Goal: Obtain resource: Download file/media

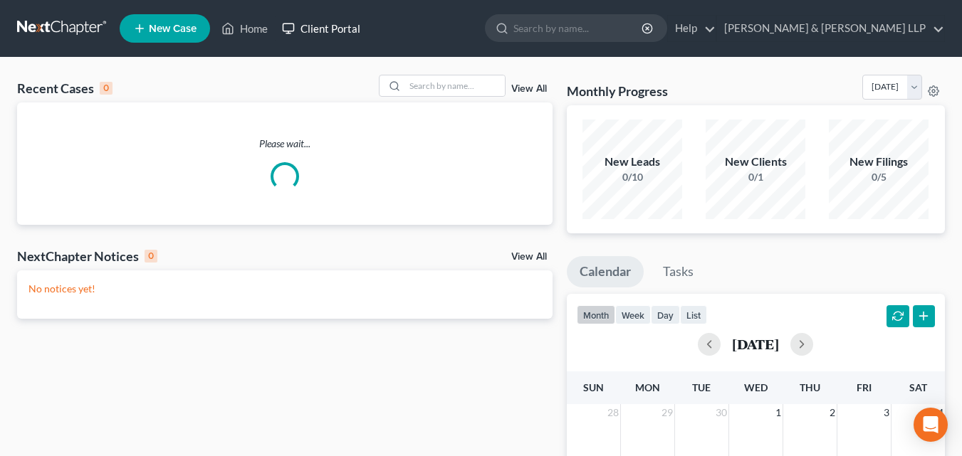
click at [341, 31] on link "Client Portal" at bounding box center [321, 29] width 93 height 26
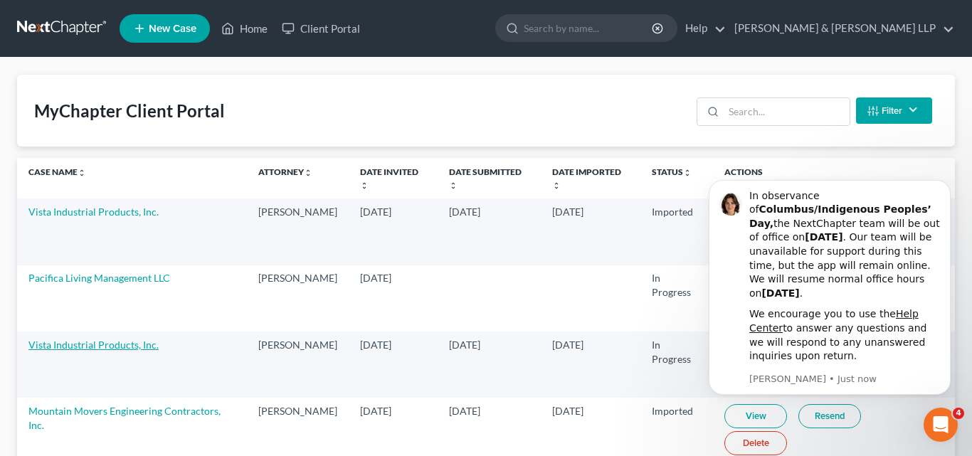
click at [137, 339] on link "Vista Industrial Products, Inc." at bounding box center [93, 345] width 130 height 12
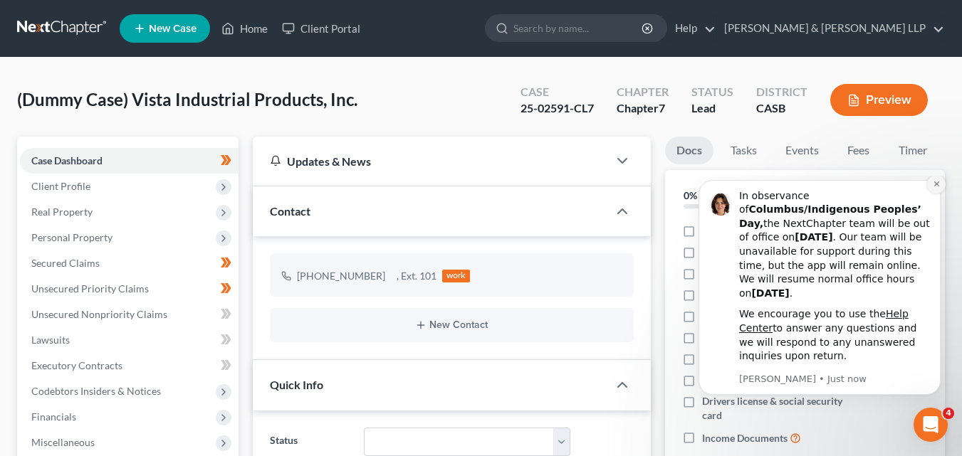
click at [937, 187] on icon "Dismiss notification" at bounding box center [935, 184] width 5 height 5
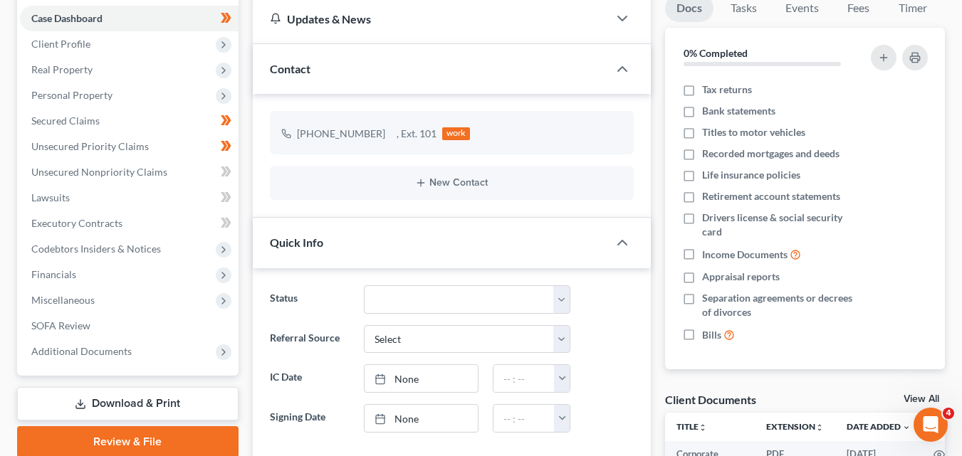
scroll to position [285, 0]
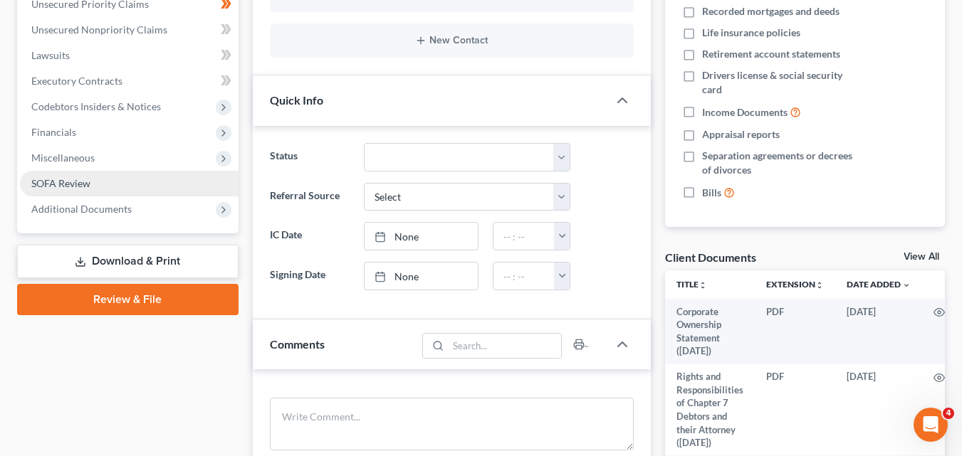
click at [104, 177] on link "SOFA Review" at bounding box center [129, 184] width 219 height 26
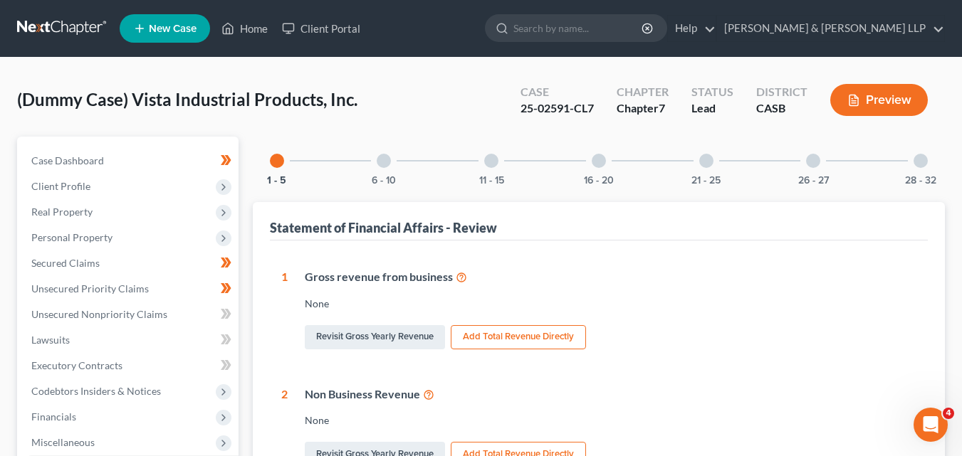
click at [513, 332] on button "Add Total Revenue Directly" at bounding box center [518, 337] width 135 height 24
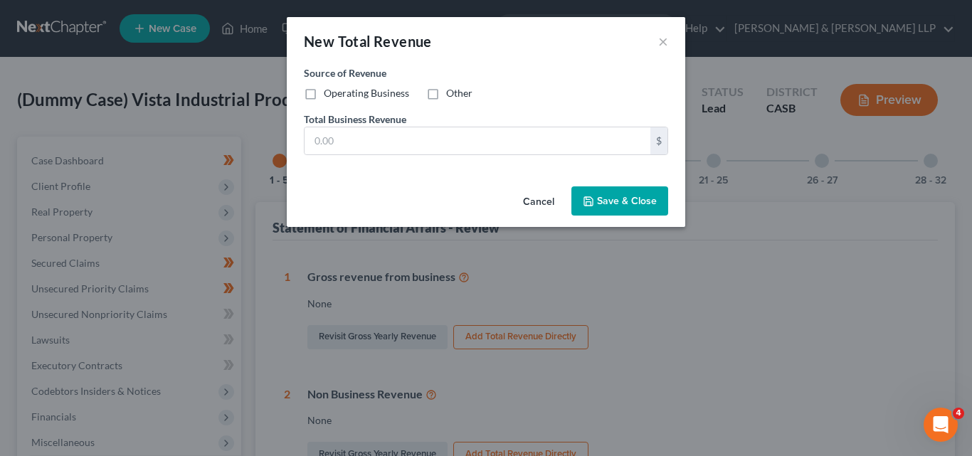
click at [669, 39] on div "New Total Revenue ×" at bounding box center [486, 41] width 399 height 48
click at [668, 39] on button "×" at bounding box center [664, 41] width 10 height 17
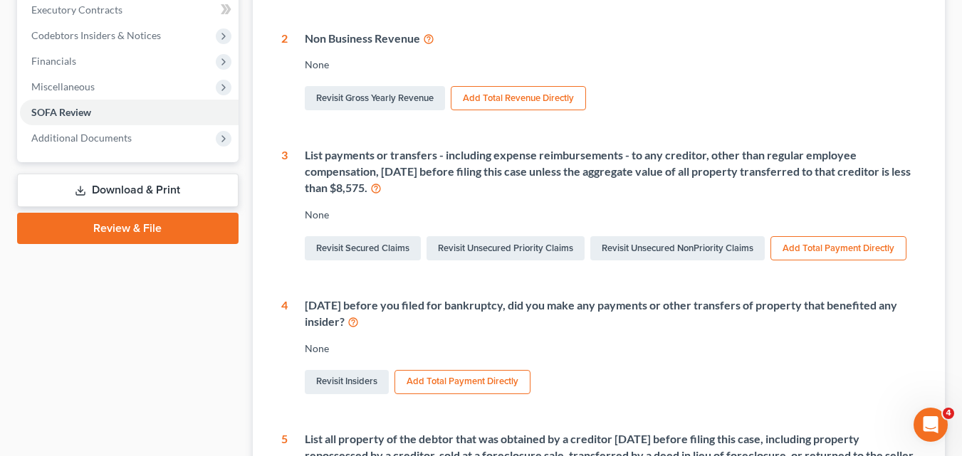
scroll to position [427, 0]
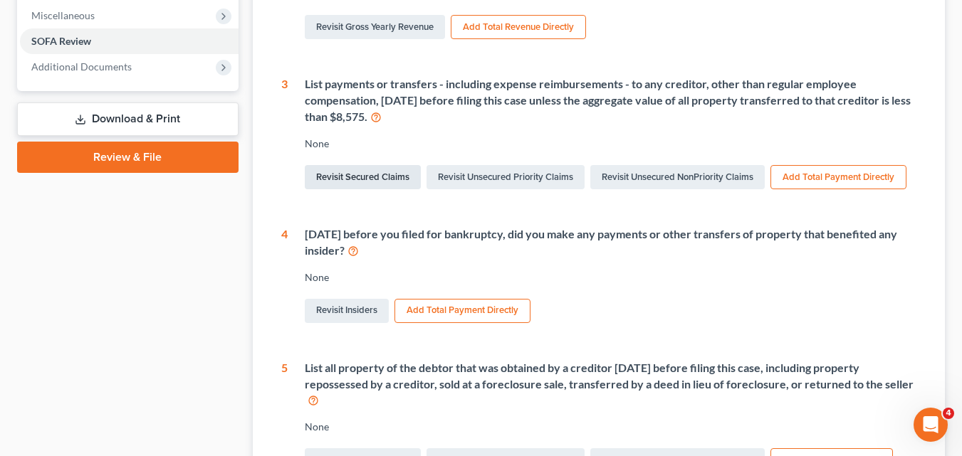
click at [342, 179] on link "Revisit Secured Claims" at bounding box center [363, 177] width 116 height 24
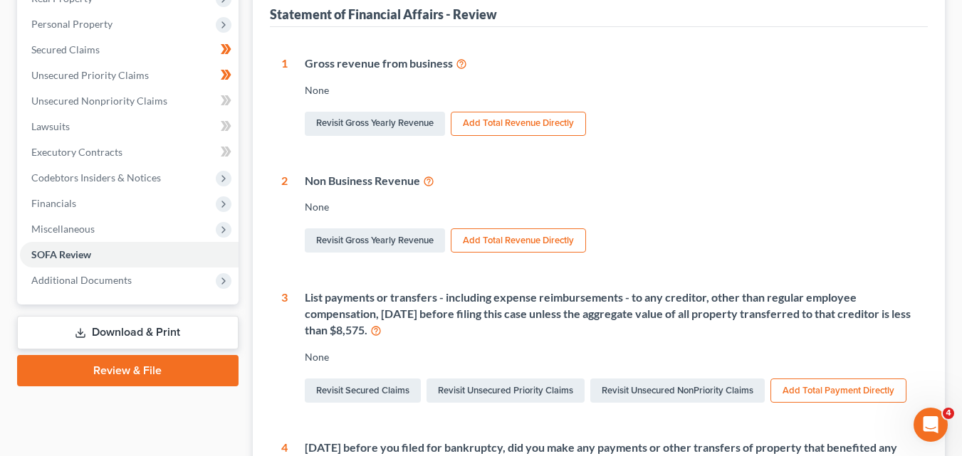
scroll to position [356, 0]
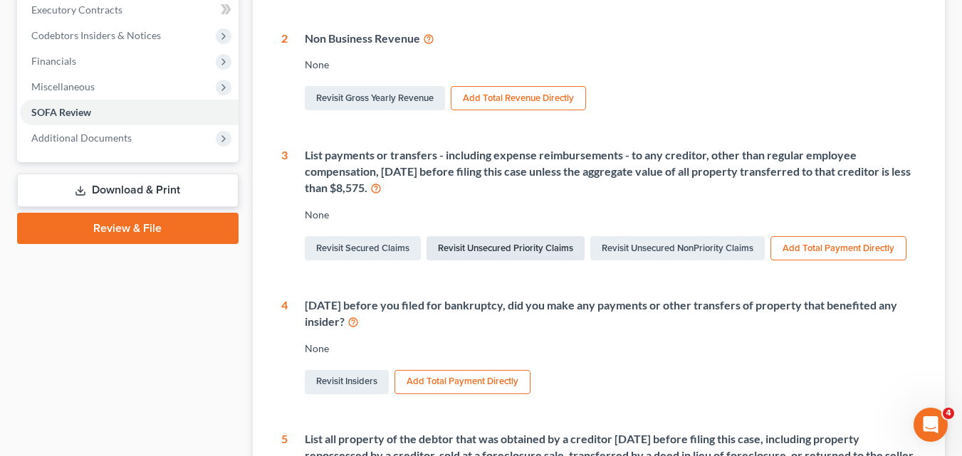
click at [523, 247] on link "Revisit Unsecured Priority Claims" at bounding box center [505, 248] width 158 height 24
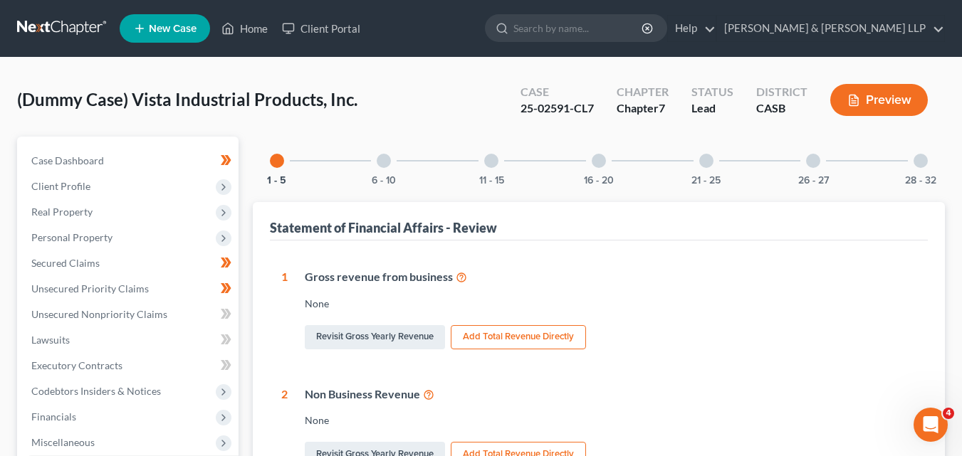
select select "10"
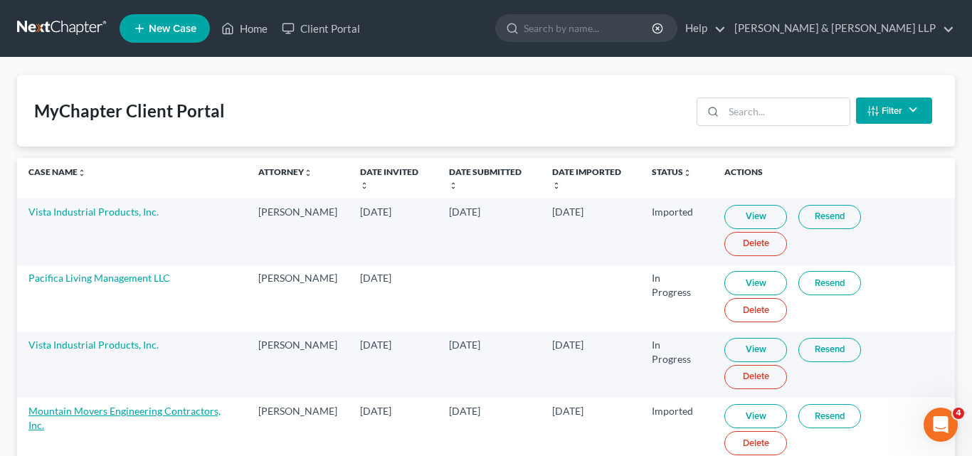
click at [97, 405] on link "Mountain Movers Engineering Contractors, Inc." at bounding box center [124, 418] width 192 height 26
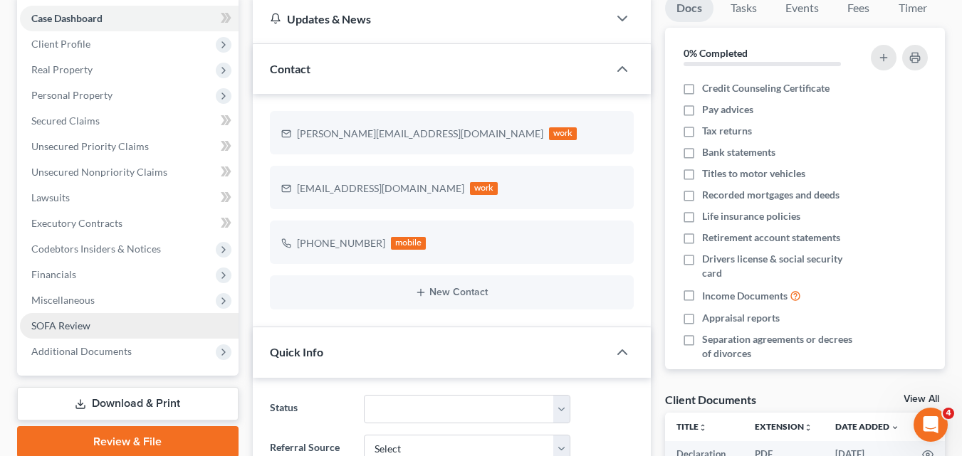
scroll to position [214, 0]
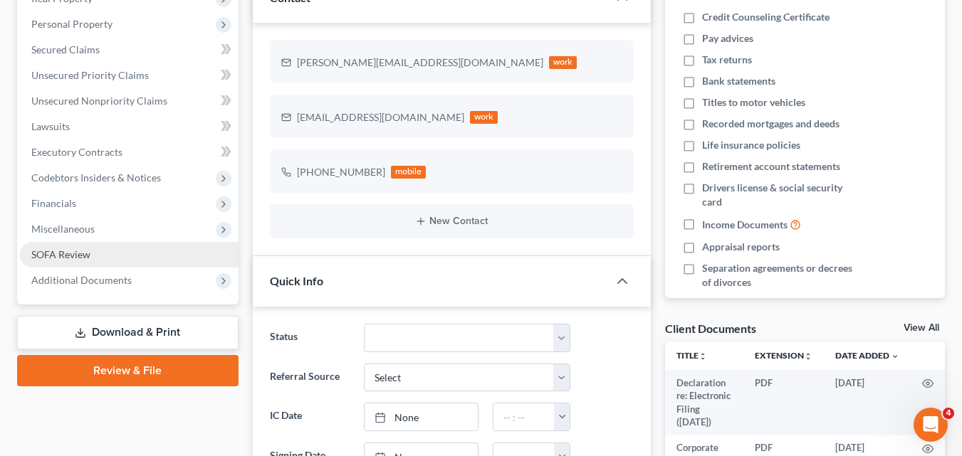
click at [112, 256] on link "SOFA Review" at bounding box center [129, 255] width 219 height 26
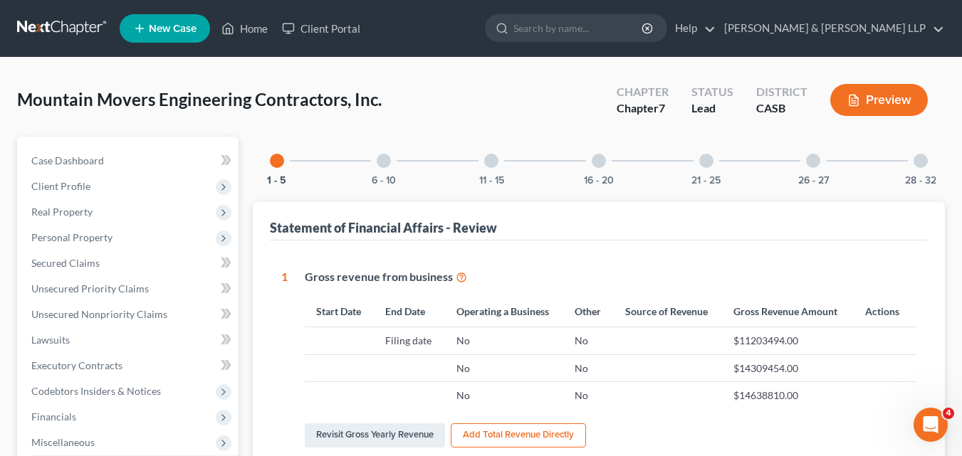
click at [903, 90] on button "Preview" at bounding box center [879, 100] width 98 height 32
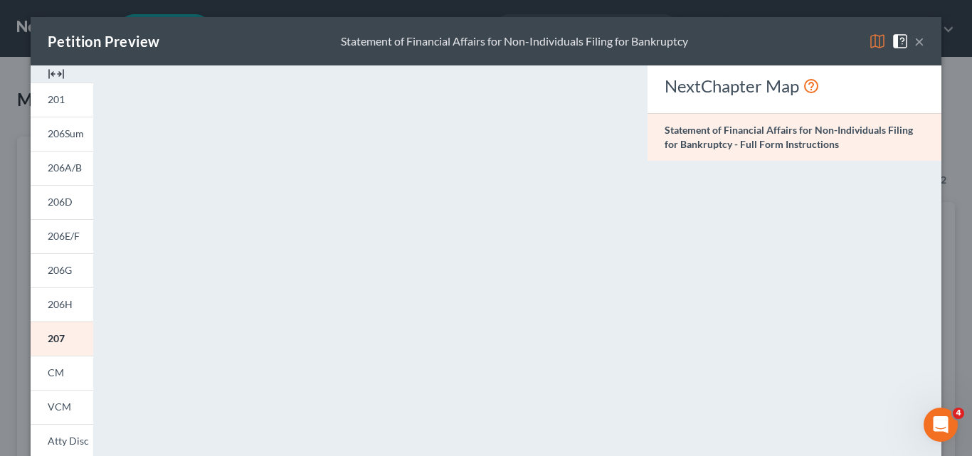
click at [916, 43] on button "×" at bounding box center [920, 41] width 10 height 17
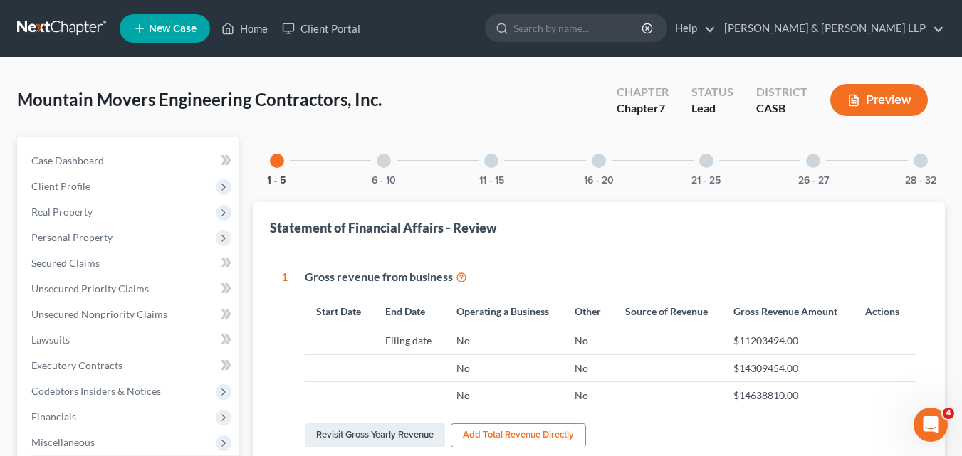
scroll to position [214, 0]
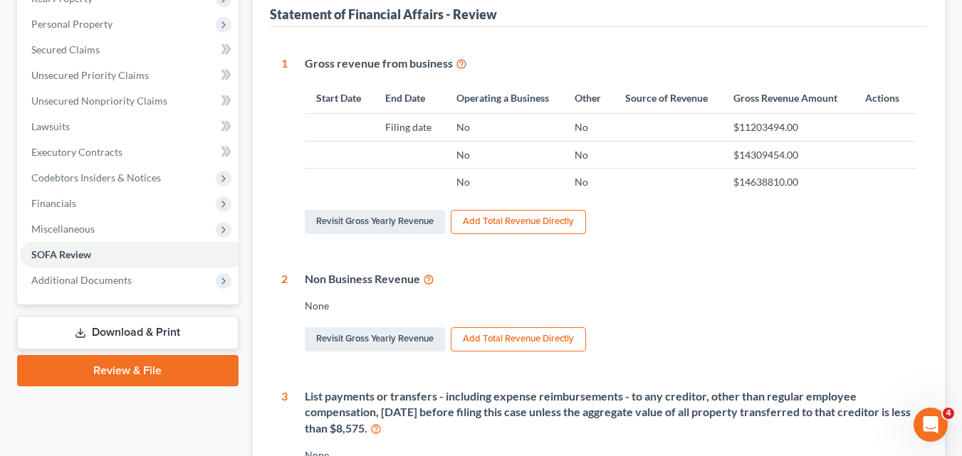
click at [95, 332] on link "Download & Print" at bounding box center [127, 332] width 221 height 33
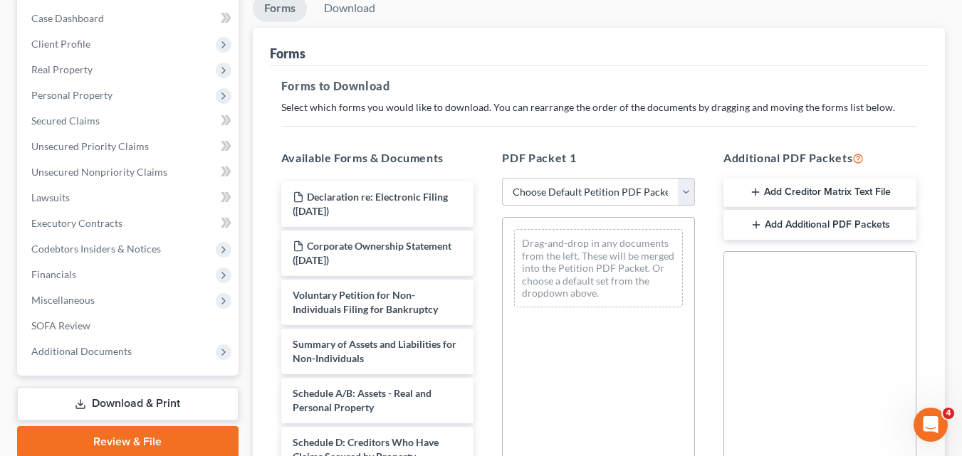
scroll to position [214, 0]
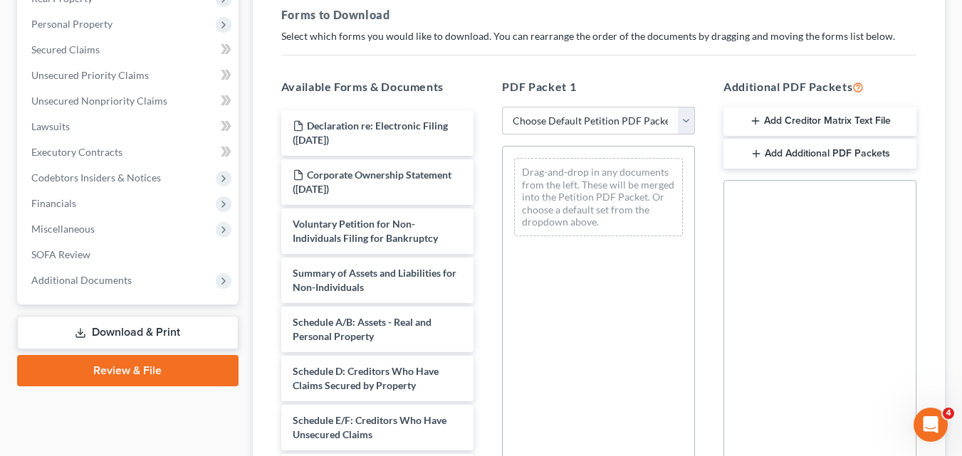
click at [682, 122] on select "Choose Default Petition PDF Packet Complete Bankruptcy Petition (all forms and …" at bounding box center [598, 121] width 193 height 28
select select "0"
click at [502, 107] on select "Choose Default Petition PDF Packet Complete Bankruptcy Petition (all forms and …" at bounding box center [598, 121] width 193 height 28
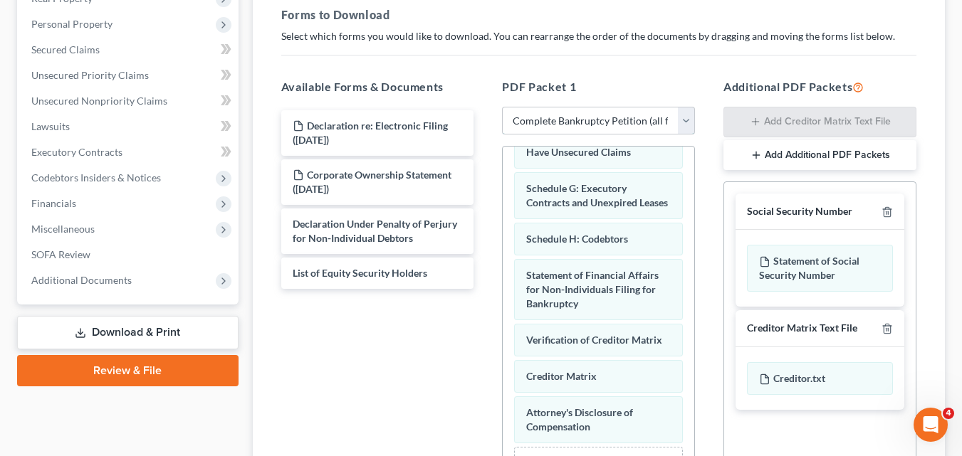
scroll to position [423, 0]
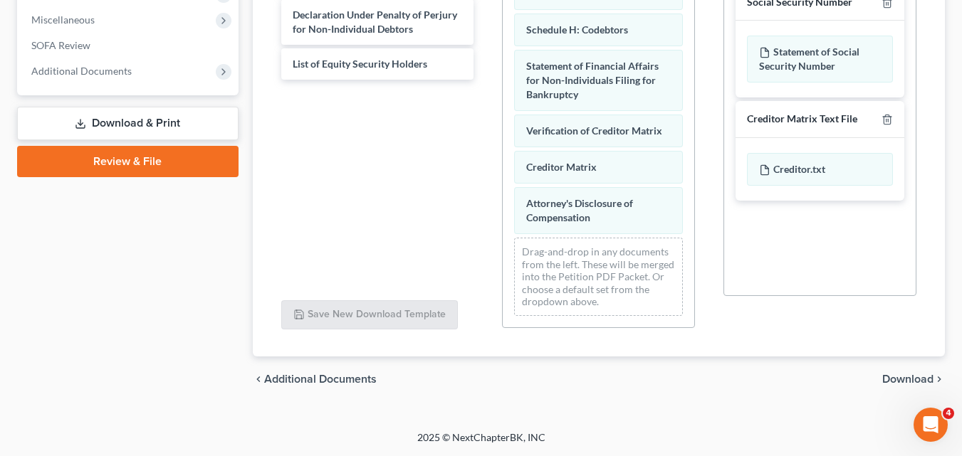
click at [914, 380] on span "Download" at bounding box center [907, 379] width 51 height 11
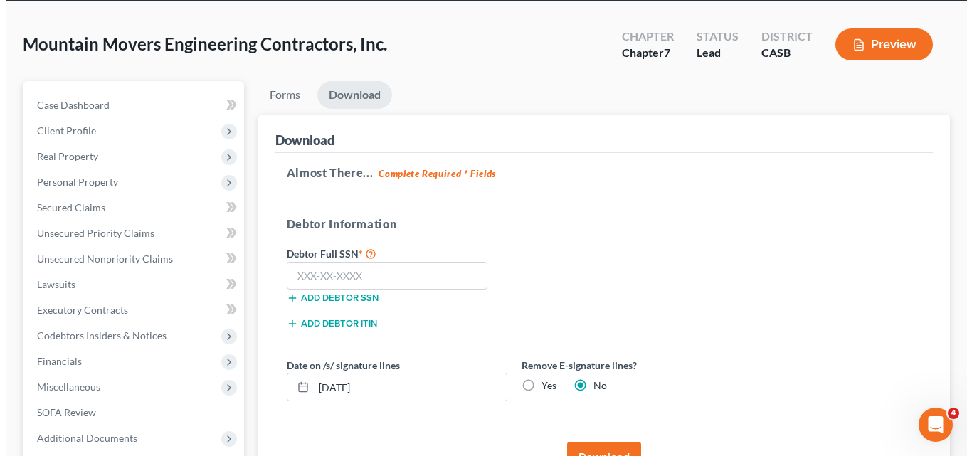
scroll to position [127, 0]
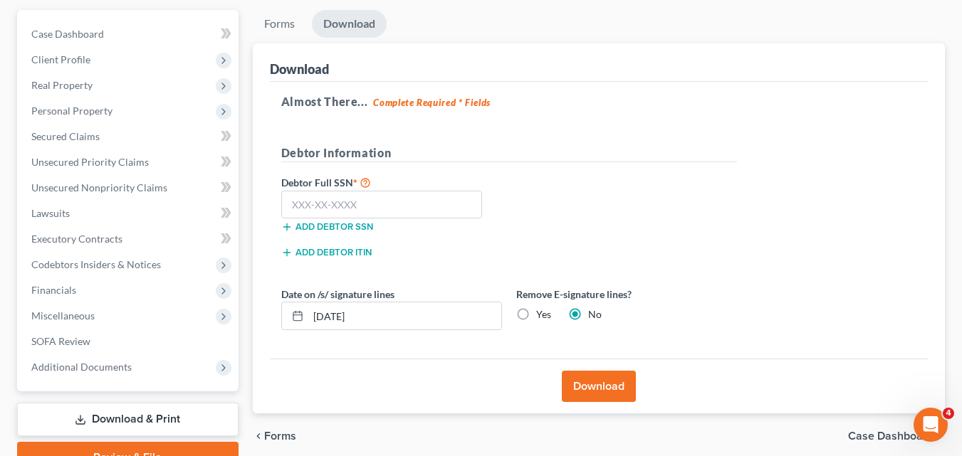
click at [606, 379] on button "Download" at bounding box center [599, 386] width 74 height 31
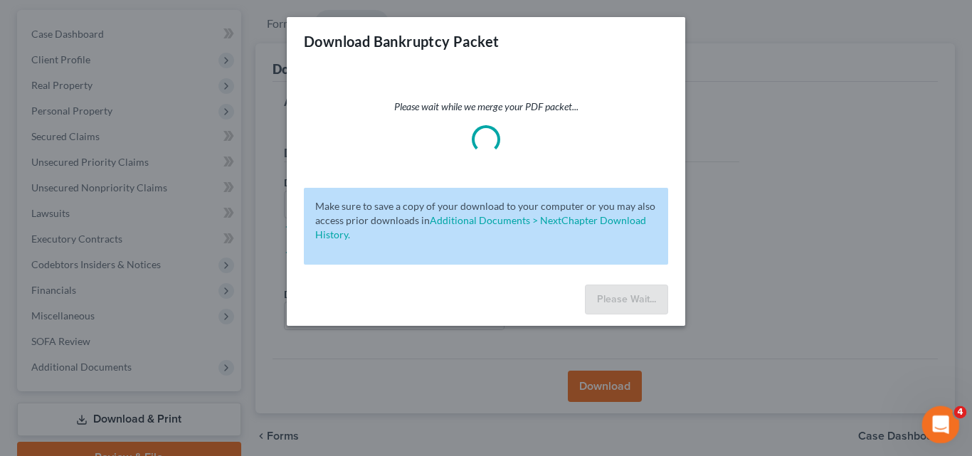
click at [937, 421] on icon "Open Intercom Messenger" at bounding box center [939, 422] width 23 height 23
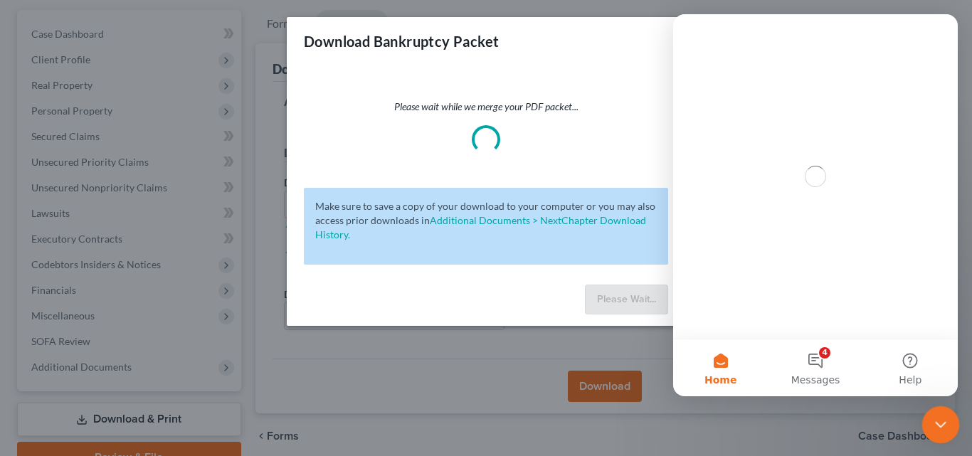
scroll to position [0, 0]
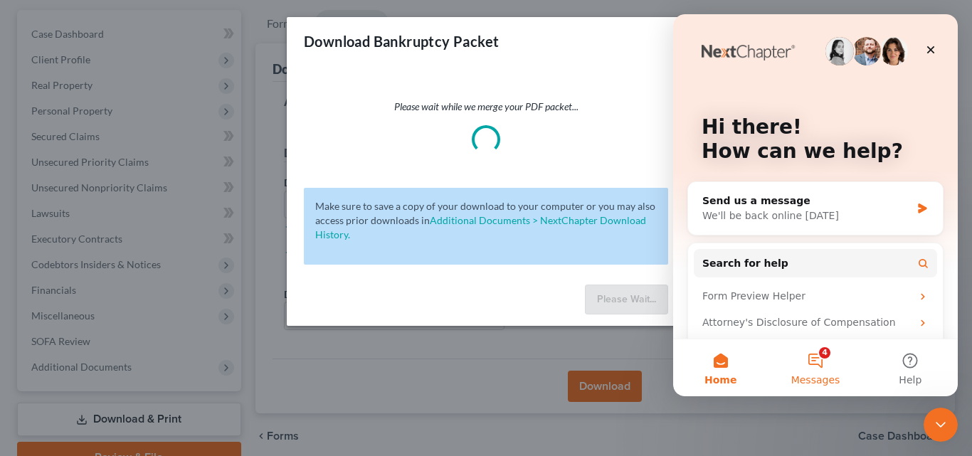
click at [815, 357] on button "4 Messages" at bounding box center [815, 368] width 95 height 57
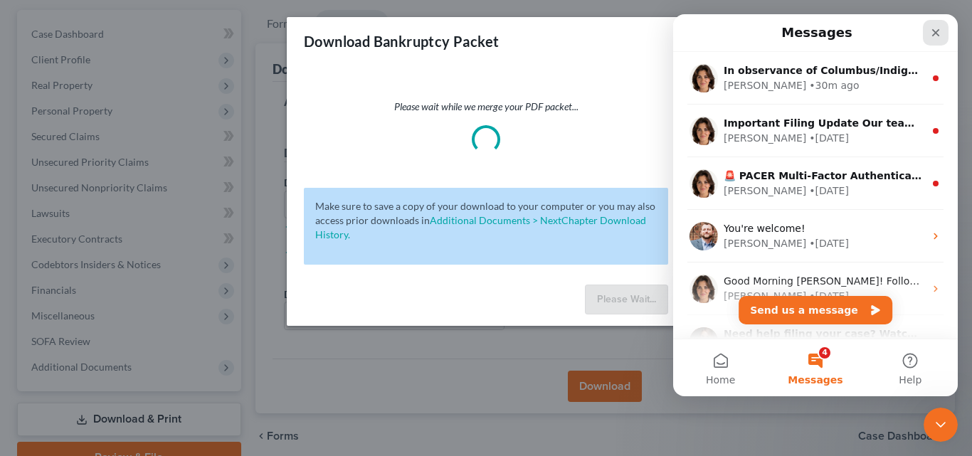
click at [933, 28] on icon "Close" at bounding box center [935, 32] width 11 height 11
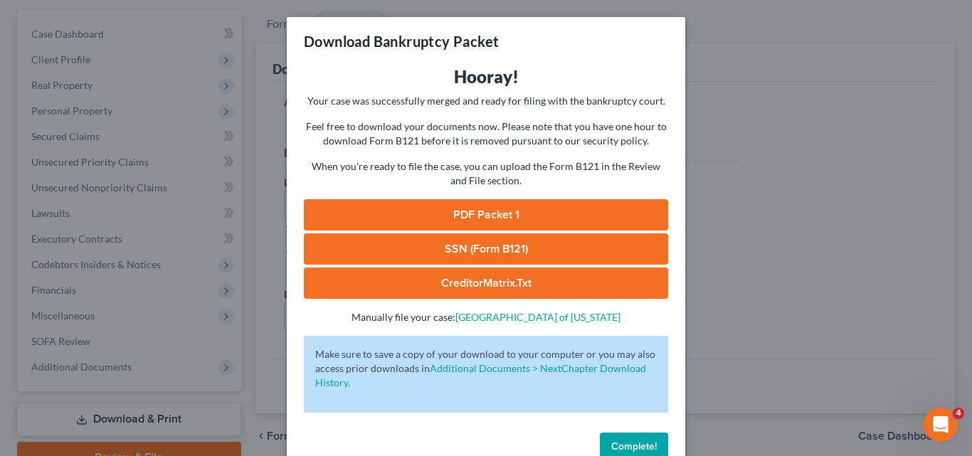
scroll to position [33, 0]
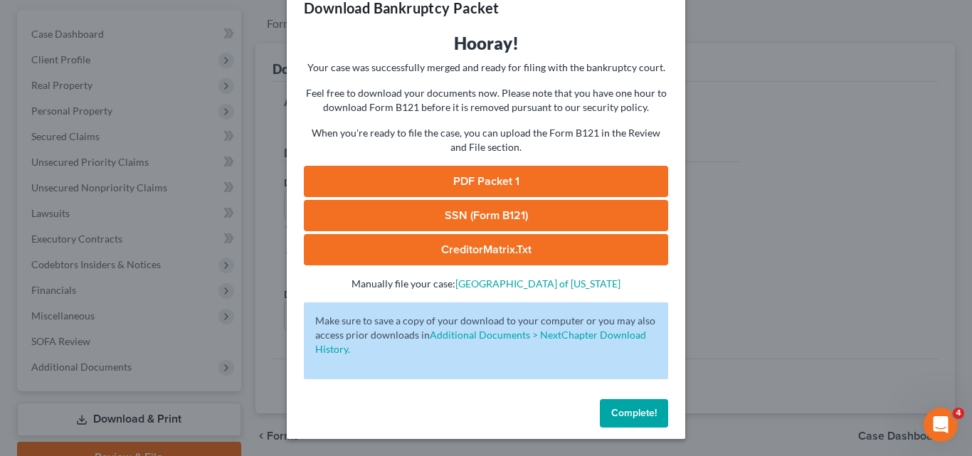
click at [482, 174] on link "PDF Packet 1" at bounding box center [486, 181] width 364 height 31
click at [558, 176] on link "PDF Packet 1" at bounding box center [486, 181] width 364 height 31
